Goal: Information Seeking & Learning: Learn about a topic

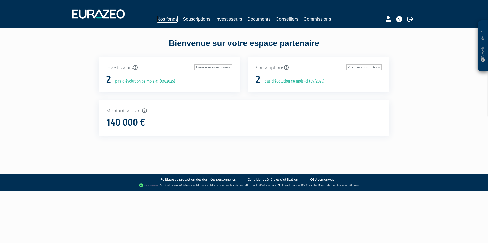
click at [167, 17] on link "Nos fonds" at bounding box center [167, 19] width 21 height 7
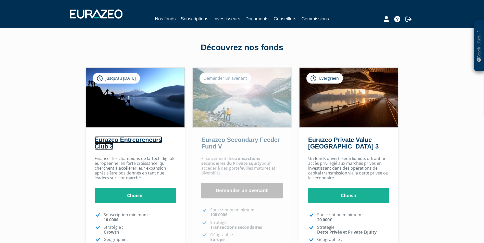
click at [128, 141] on link "Eurazeo Entrepreneurs Club 3" at bounding box center [128, 143] width 67 height 14
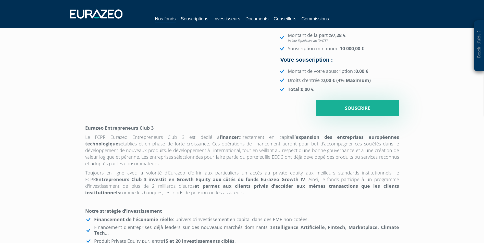
scroll to position [178, 0]
